Goal: Find specific page/section: Find specific page/section

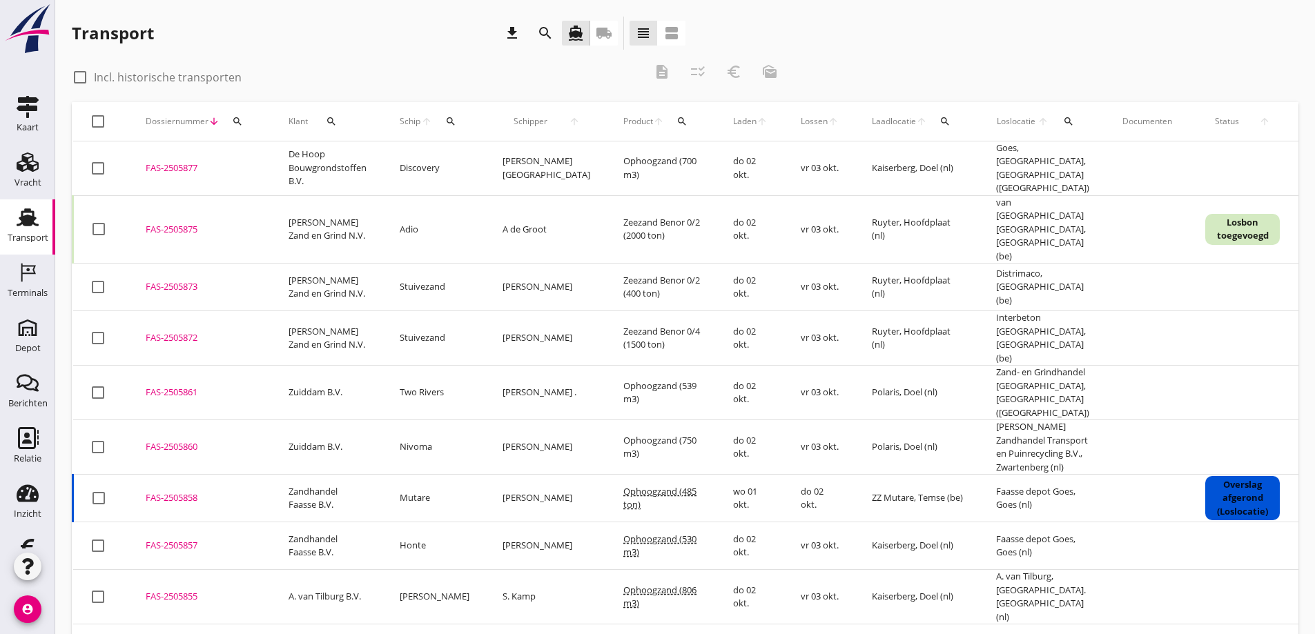
click at [23, 219] on use at bounding box center [28, 217] width 22 height 18
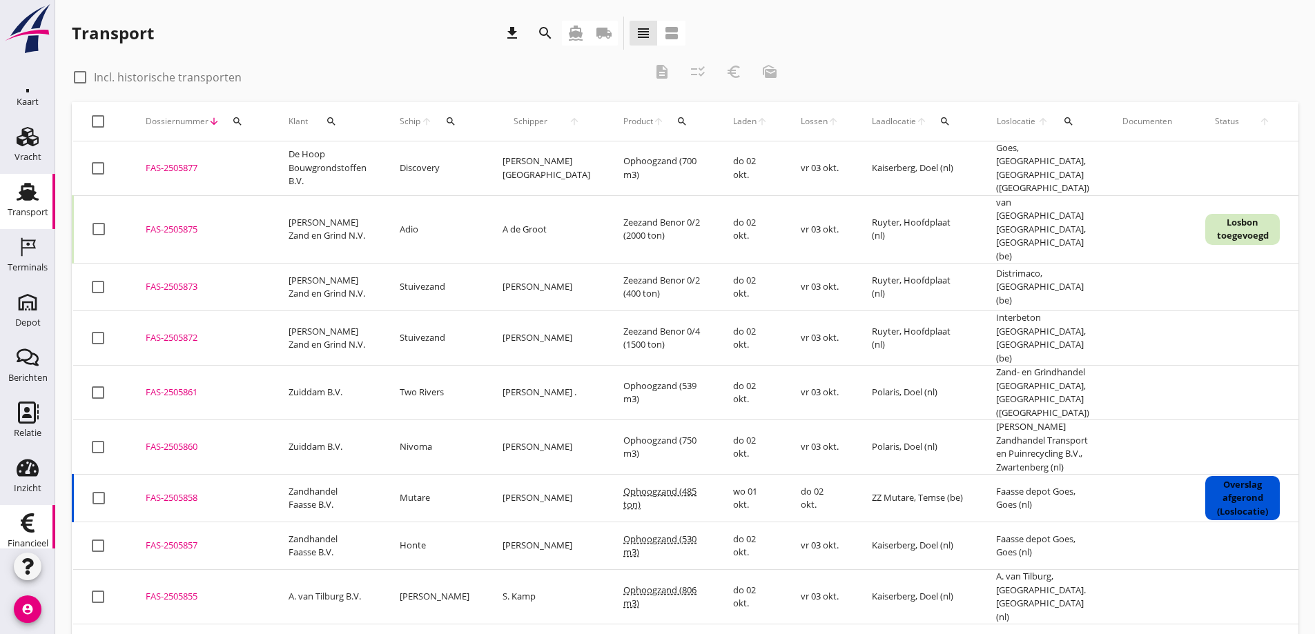
scroll to position [40, 0]
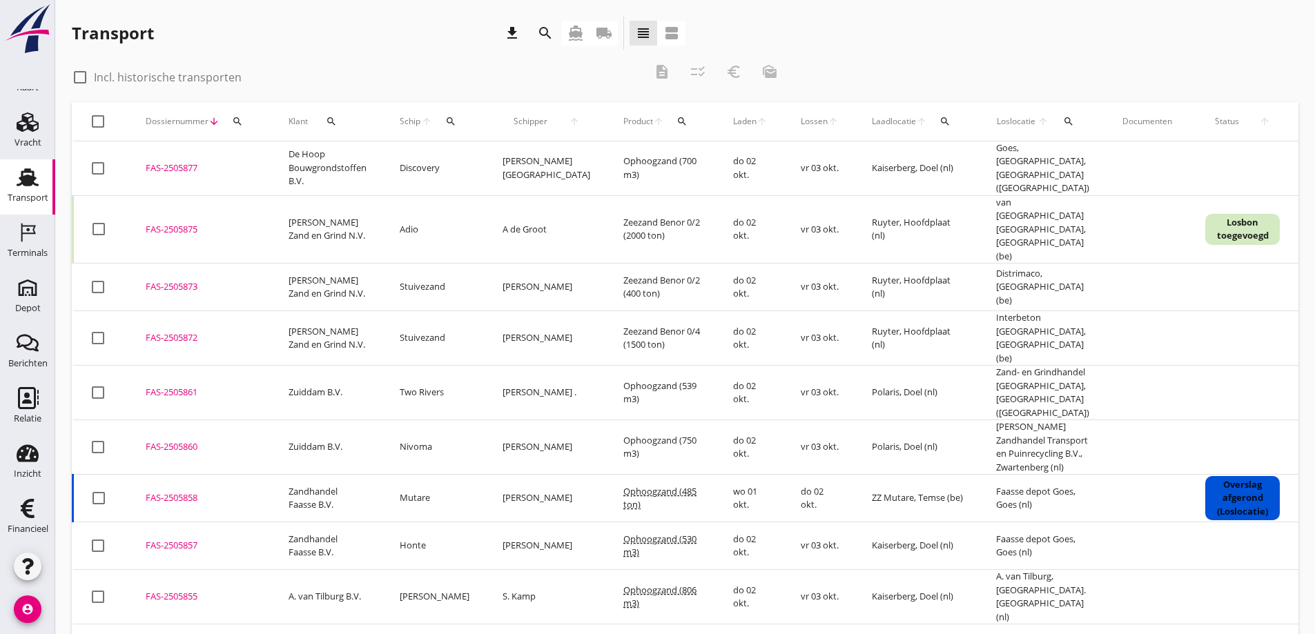
drag, startPoint x: 26, startPoint y: 503, endPoint x: 302, endPoint y: 489, distance: 276.5
click at [26, 503] on icon "Financieel" at bounding box center [28, 509] width 22 height 22
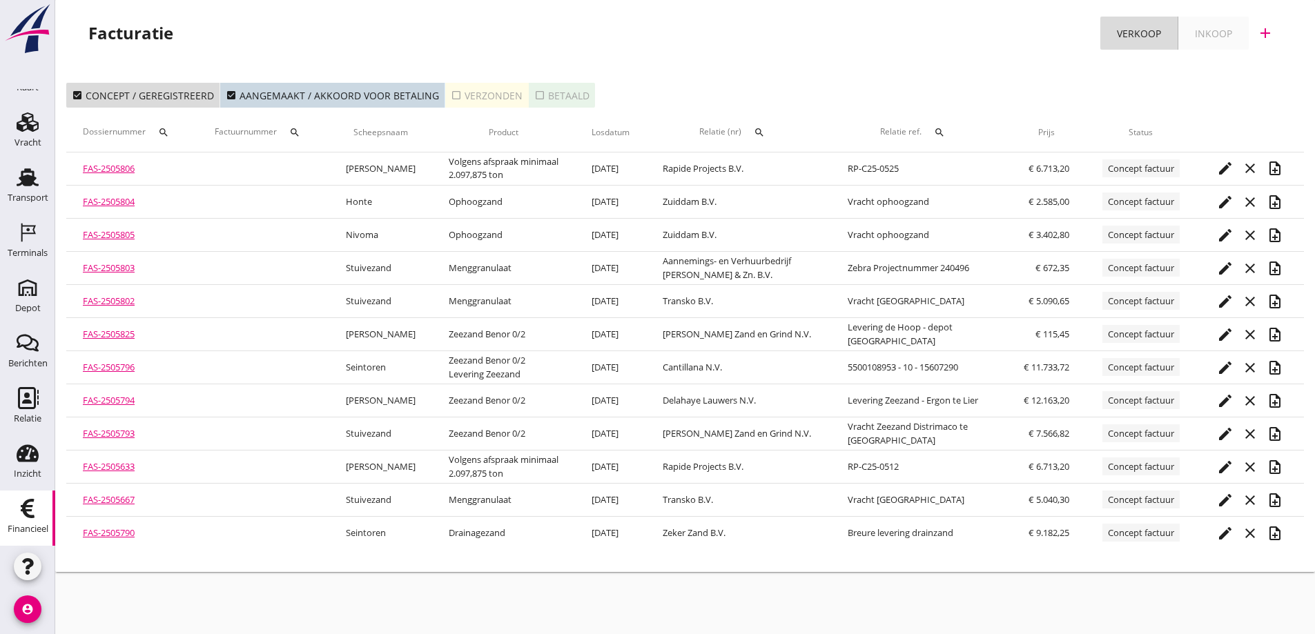
click at [162, 128] on icon "search" at bounding box center [163, 132] width 11 height 11
click at [209, 167] on input "Zoeken op dossiernummer..." at bounding box center [231, 173] width 144 height 22
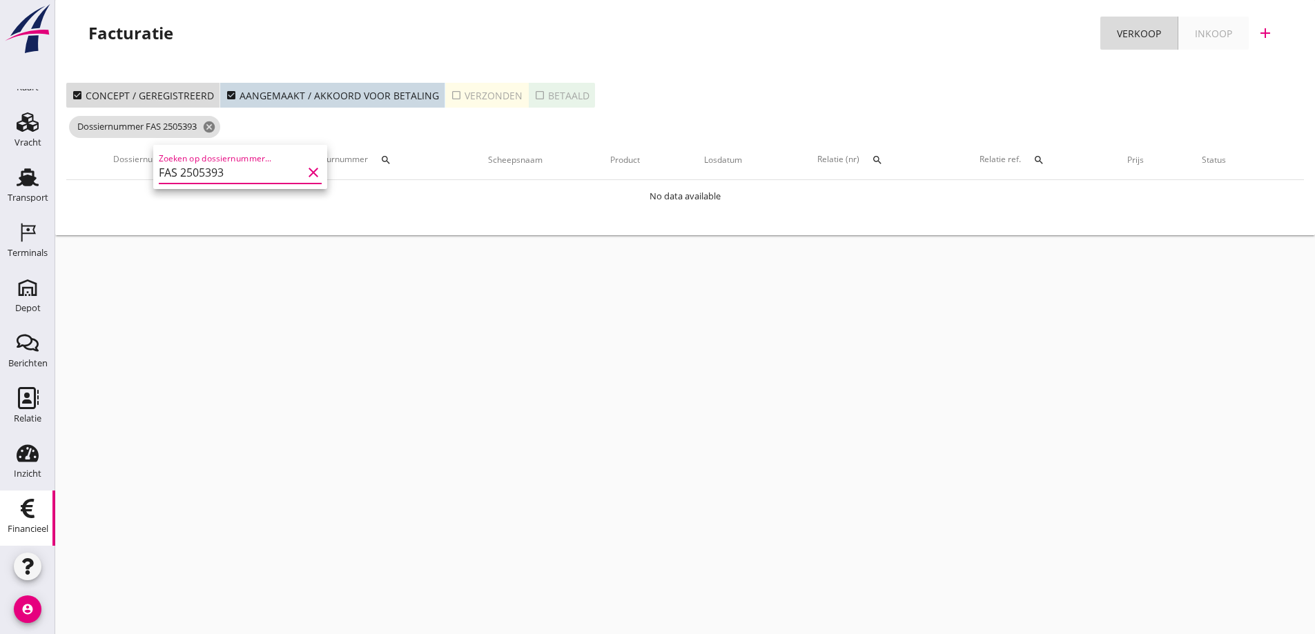
type input "FAS 2505393"
click at [241, 295] on div "cancel You are impersonating another user. Facturatie Verkoop Inkoop add check_…" at bounding box center [685, 317] width 1260 height 634
click at [216, 126] on icon "cancel" at bounding box center [209, 127] width 14 height 14
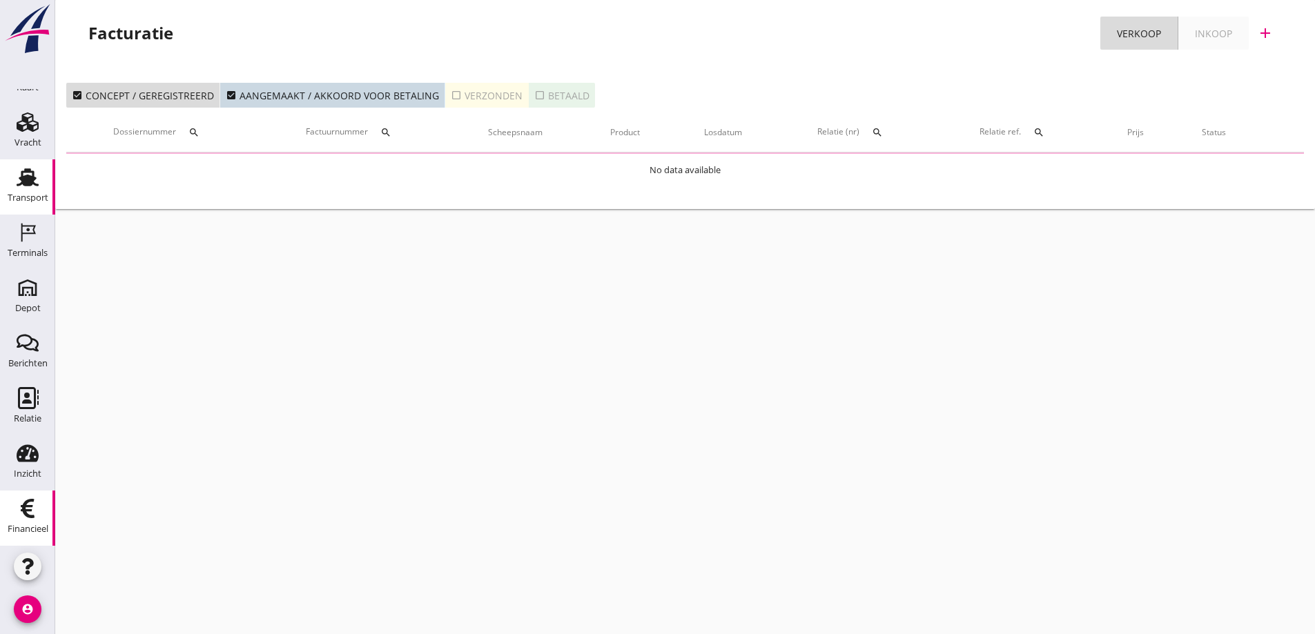
click at [26, 185] on use at bounding box center [28, 177] width 22 height 18
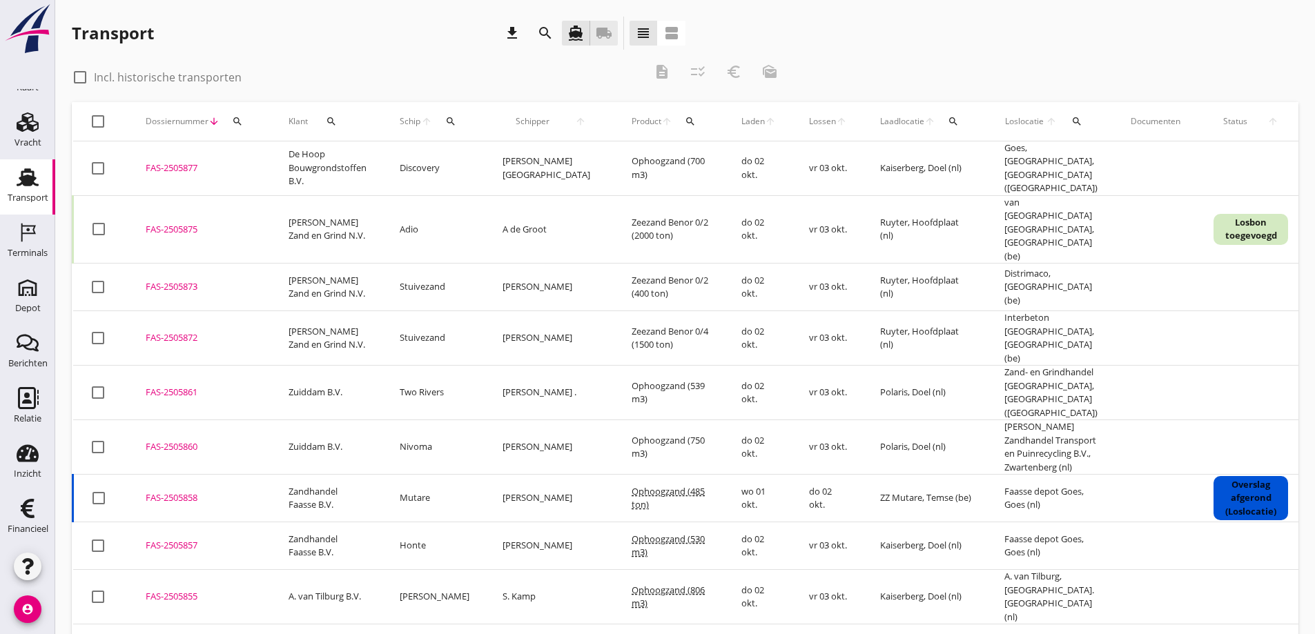
click at [602, 31] on icon "local_shipping" at bounding box center [604, 33] width 17 height 17
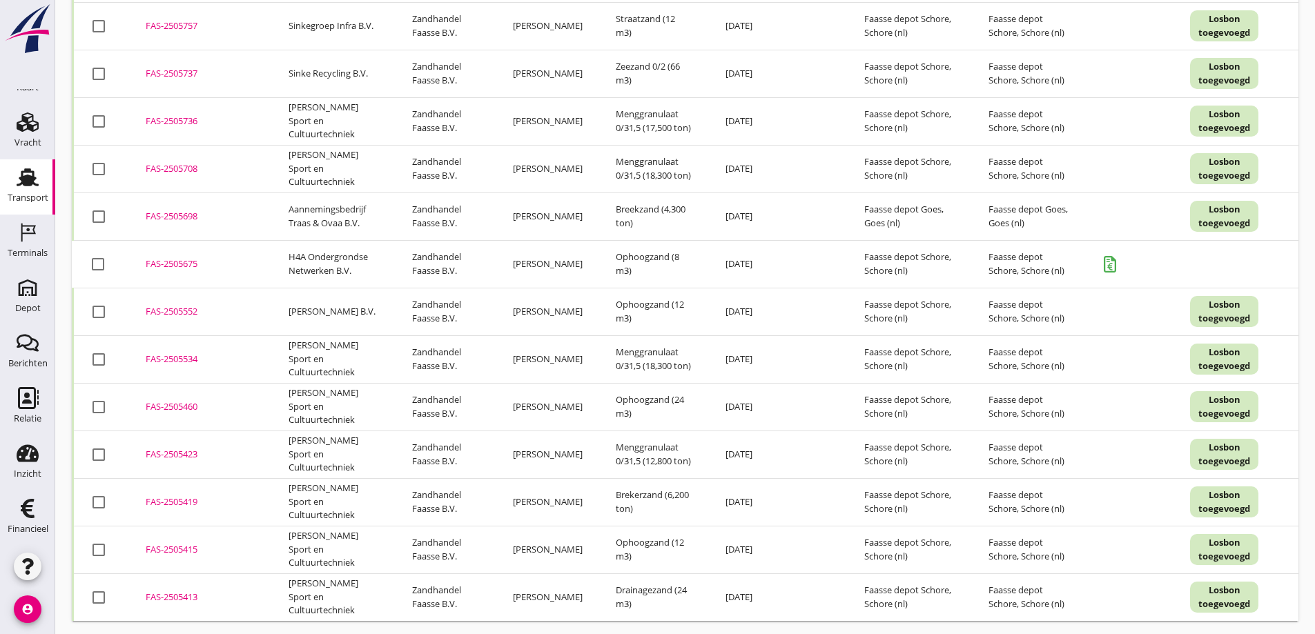
scroll to position [2391, 0]
